Goal: Transaction & Acquisition: Book appointment/travel/reservation

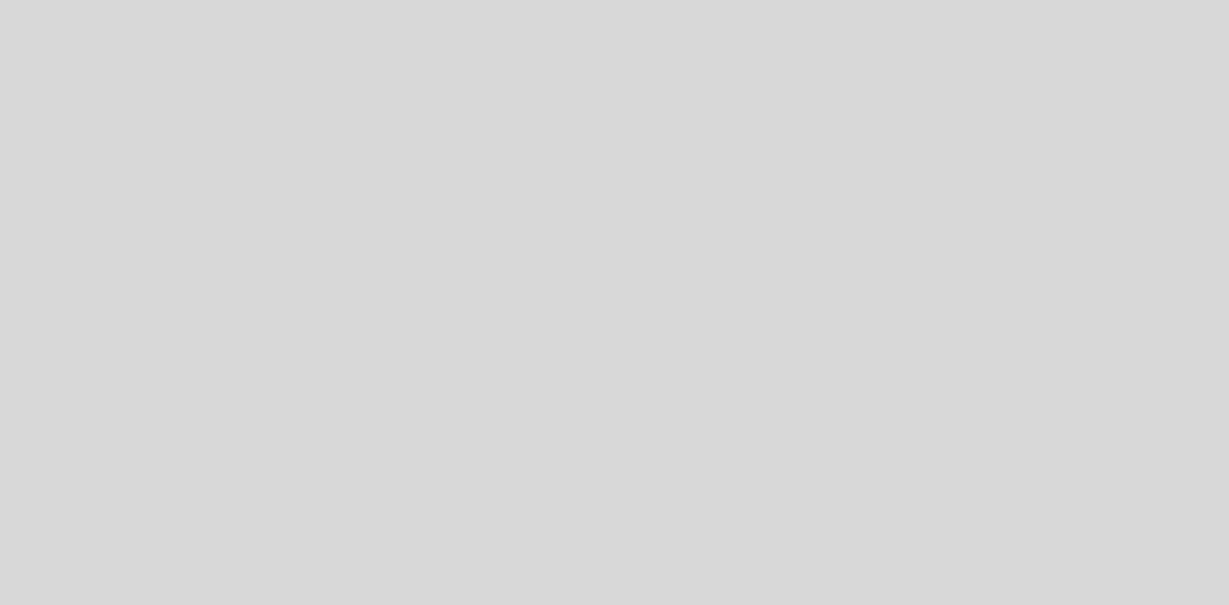
select select "es"
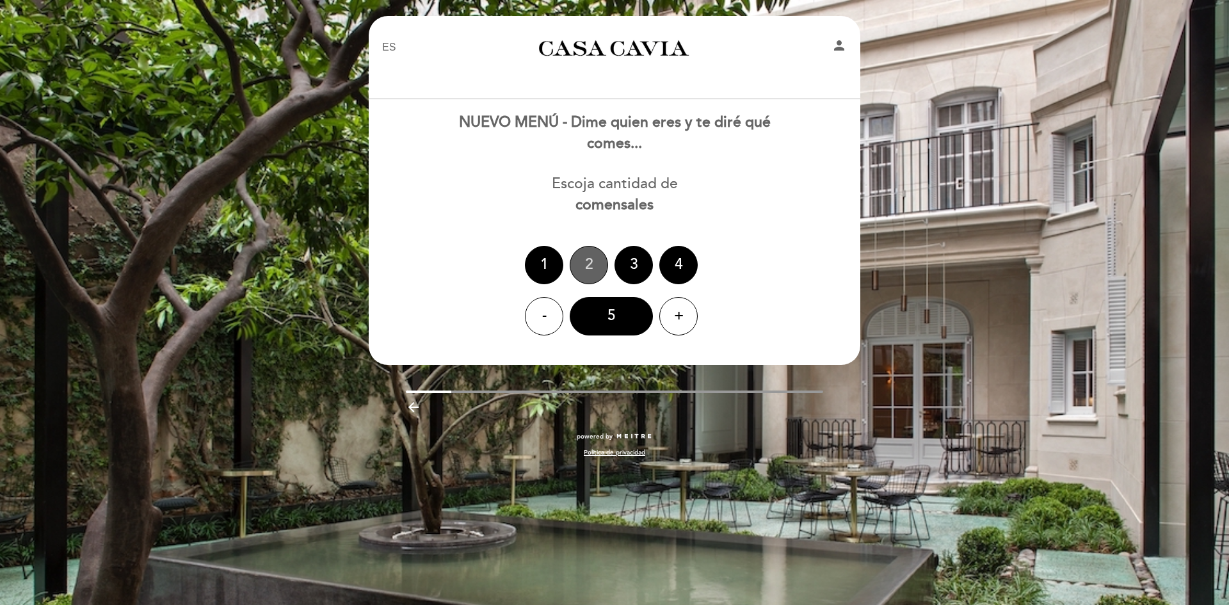
click at [587, 266] on div "2" at bounding box center [589, 265] width 38 height 38
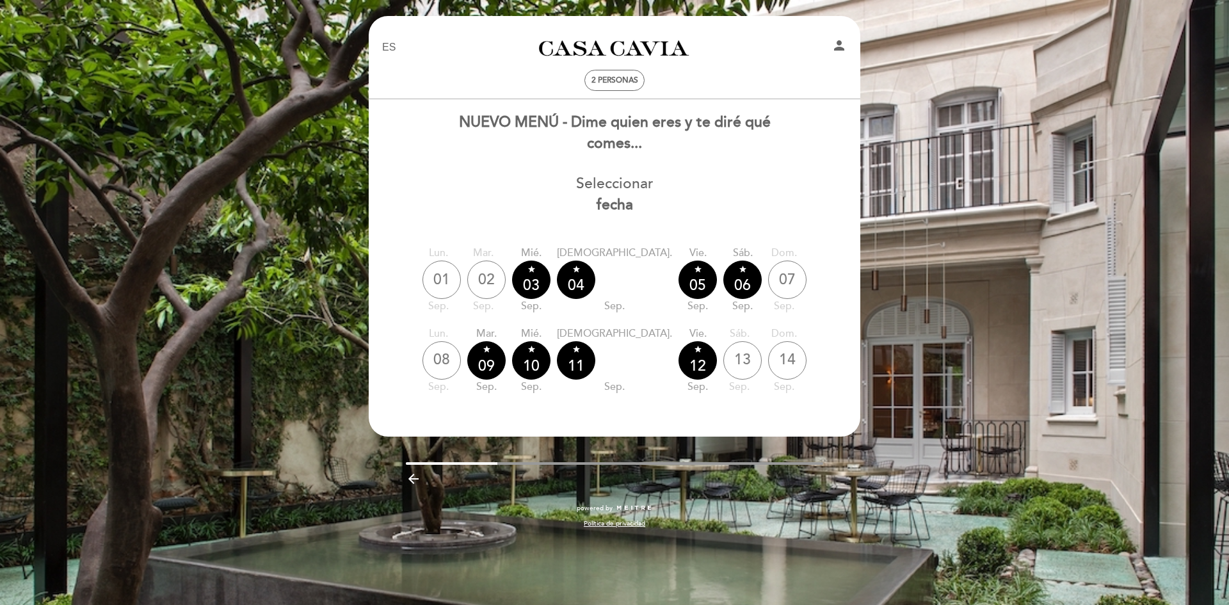
click at [616, 198] on b "fecha" at bounding box center [615, 205] width 36 height 18
click at [620, 182] on div "Seleccionar fecha" at bounding box center [614, 195] width 493 height 42
click at [624, 124] on div "NUEVO MENÚ - Dime quien eres y te diré qué comes..." at bounding box center [615, 133] width 320 height 42
click at [908, 102] on div "EN ES PT Casa Cavia person 2 personas Bienvenido Bienvenido, Cambiar usuario Ha…" at bounding box center [614, 302] width 1229 height 605
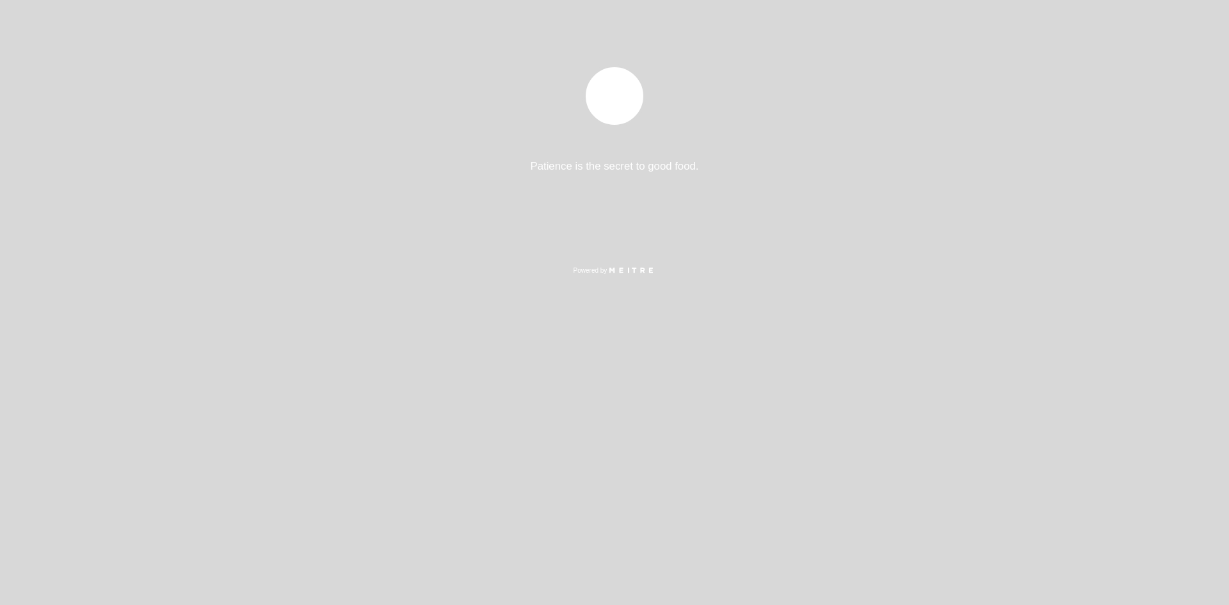
select select "es"
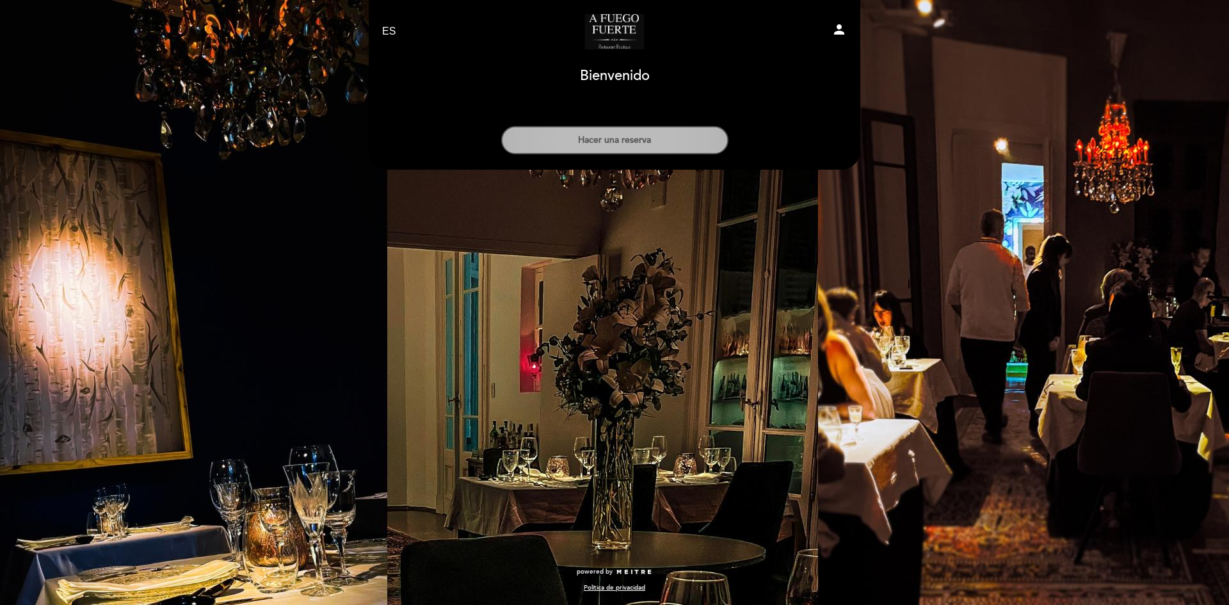
click at [603, 140] on button "Hacer una reserva" at bounding box center [614, 140] width 227 height 28
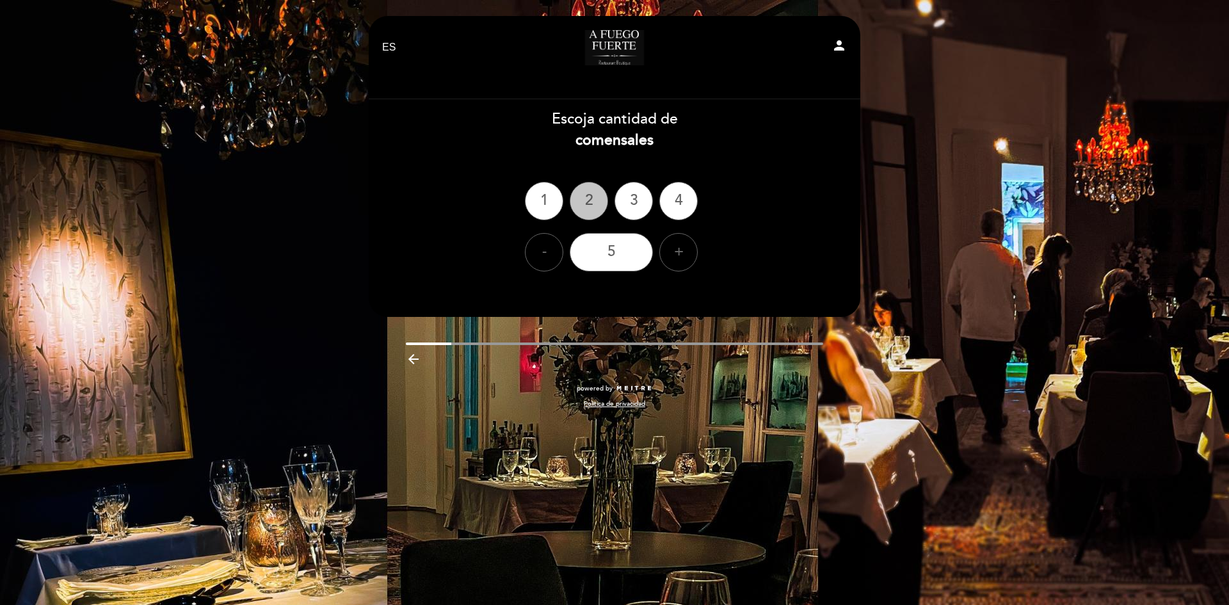
click at [578, 193] on div "2" at bounding box center [589, 201] width 38 height 38
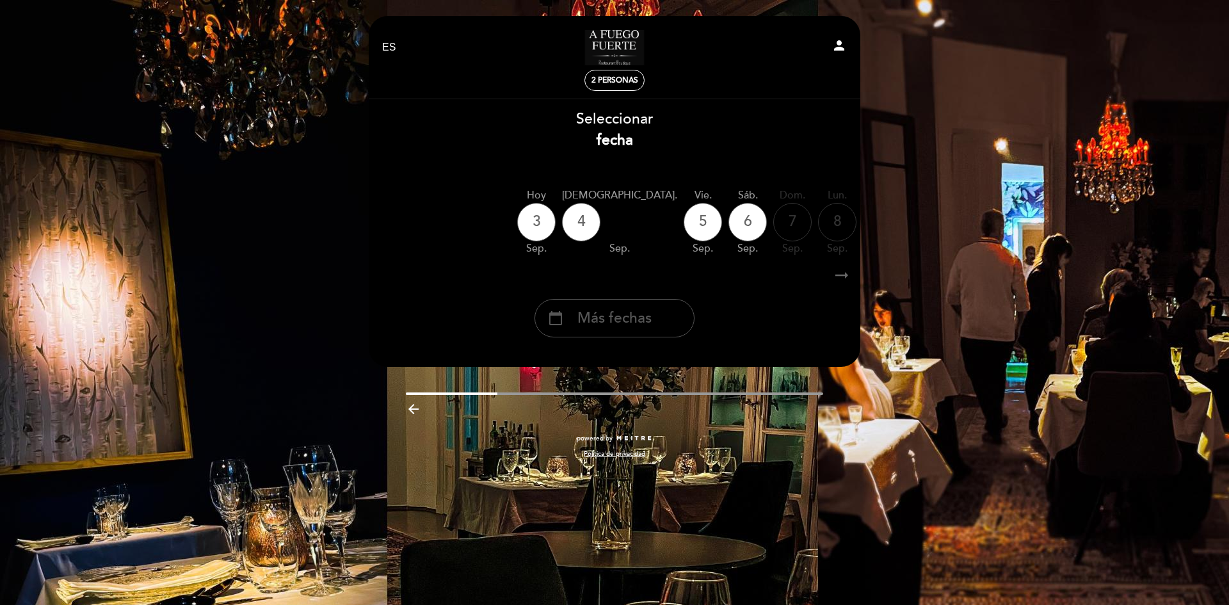
click at [649, 321] on span "Más fechas" at bounding box center [615, 318] width 74 height 21
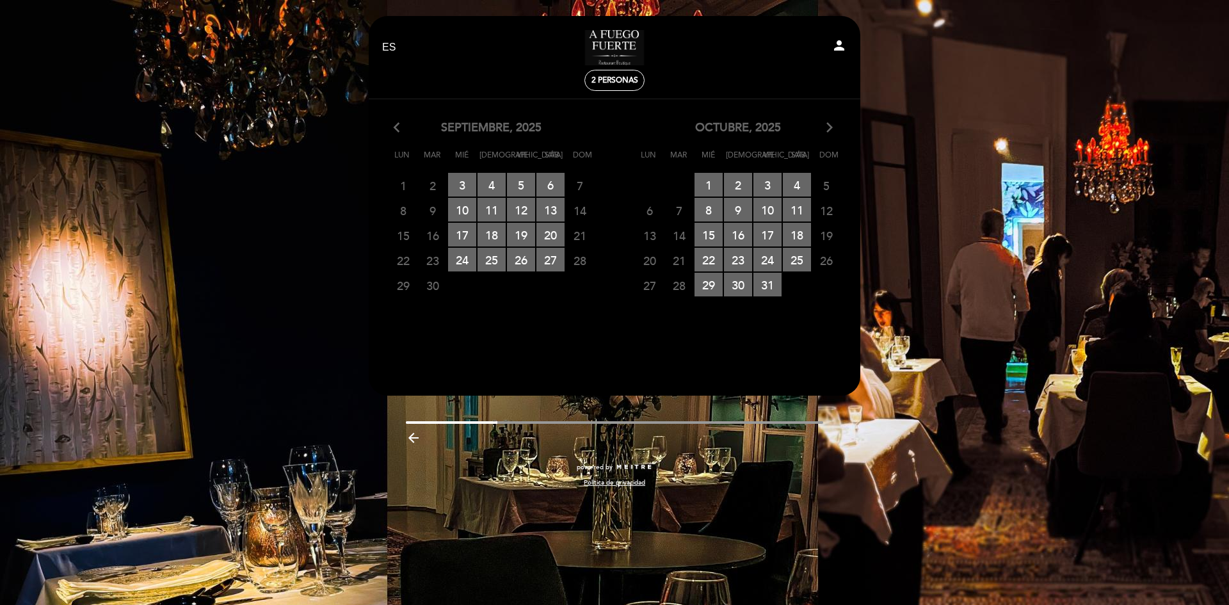
click at [432, 286] on span "30" at bounding box center [433, 285] width 28 height 24
click at [526, 257] on span "26 RESERVAS DISPONIBLES" at bounding box center [521, 260] width 28 height 24
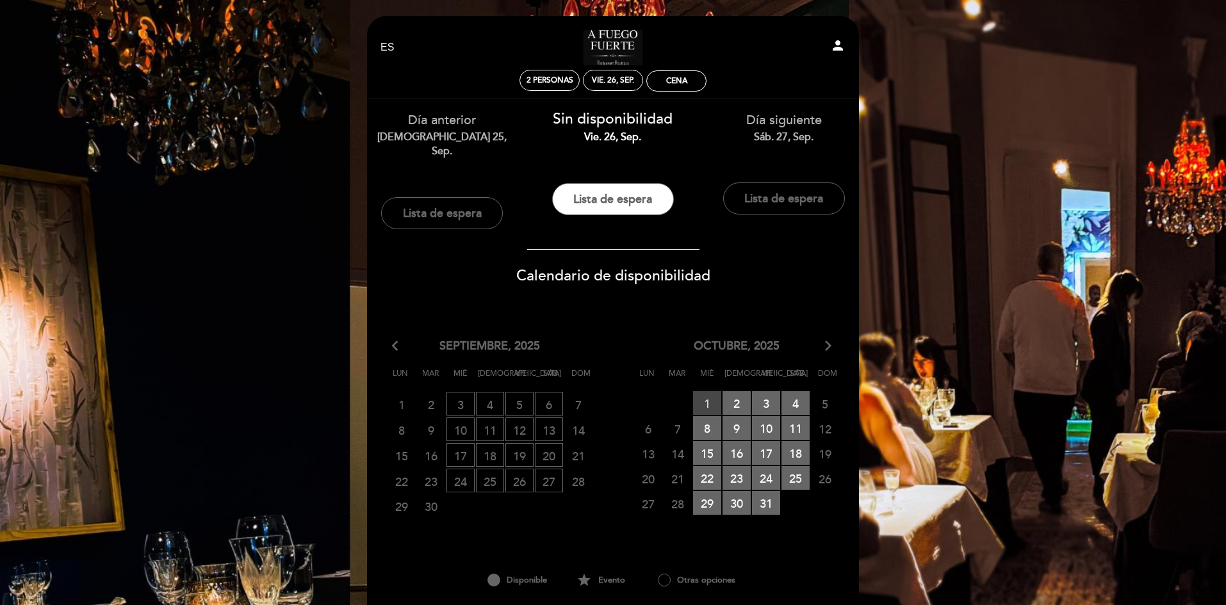
click at [710, 391] on span "1 RESERVAS DISPONIBLES" at bounding box center [707, 403] width 28 height 24
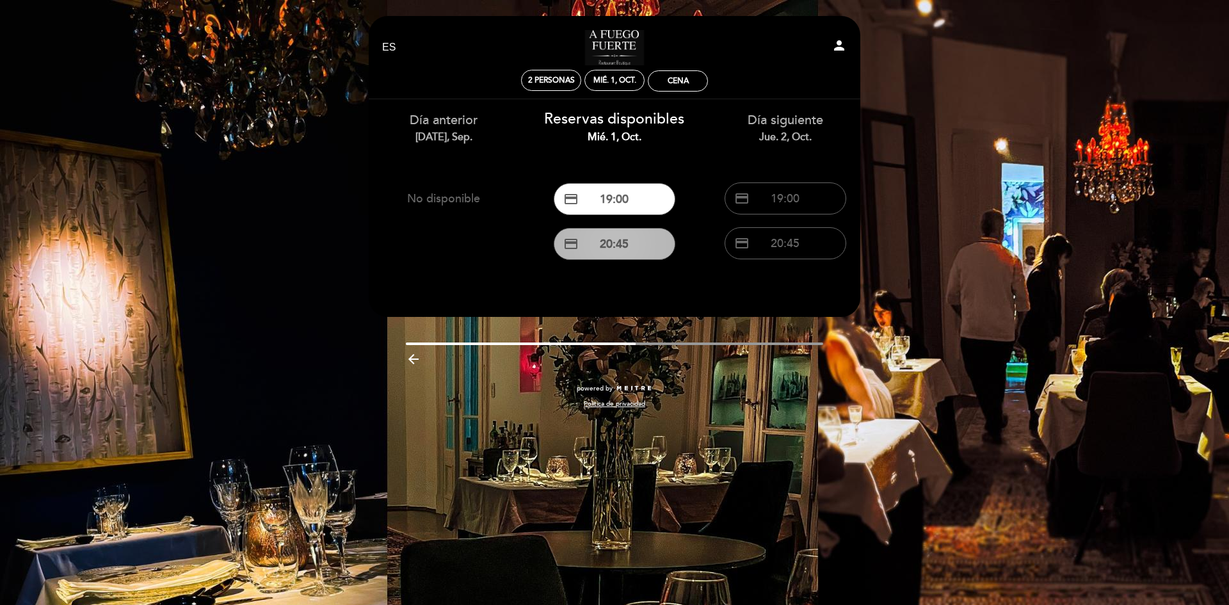
click at [597, 236] on button "credit_card 20:45" at bounding box center [615, 244] width 122 height 32
